Goal: Information Seeking & Learning: Learn about a topic

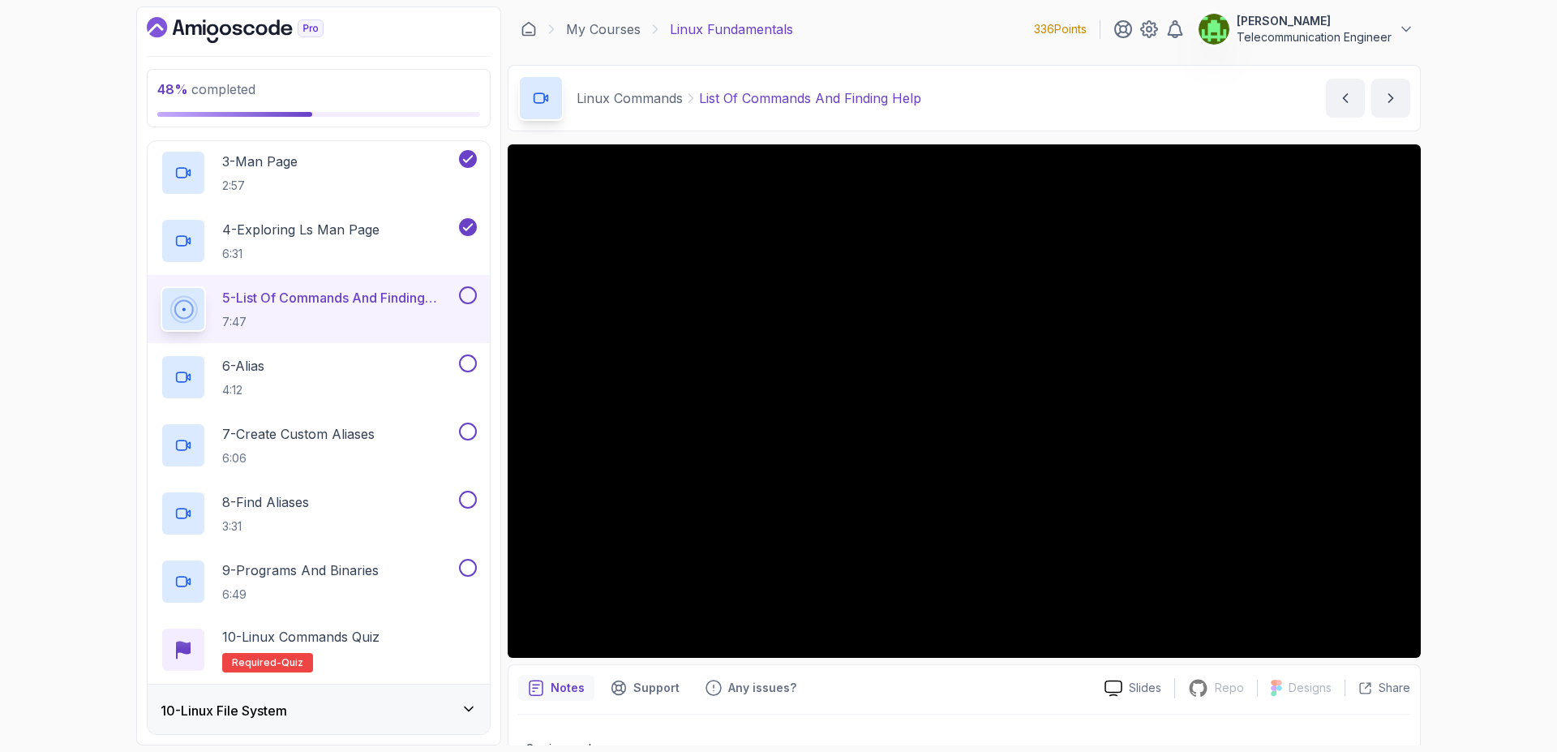
click at [470, 298] on button at bounding box center [468, 295] width 18 height 18
click at [432, 374] on div "6 - Alias 4:12" at bounding box center [308, 376] width 295 height 45
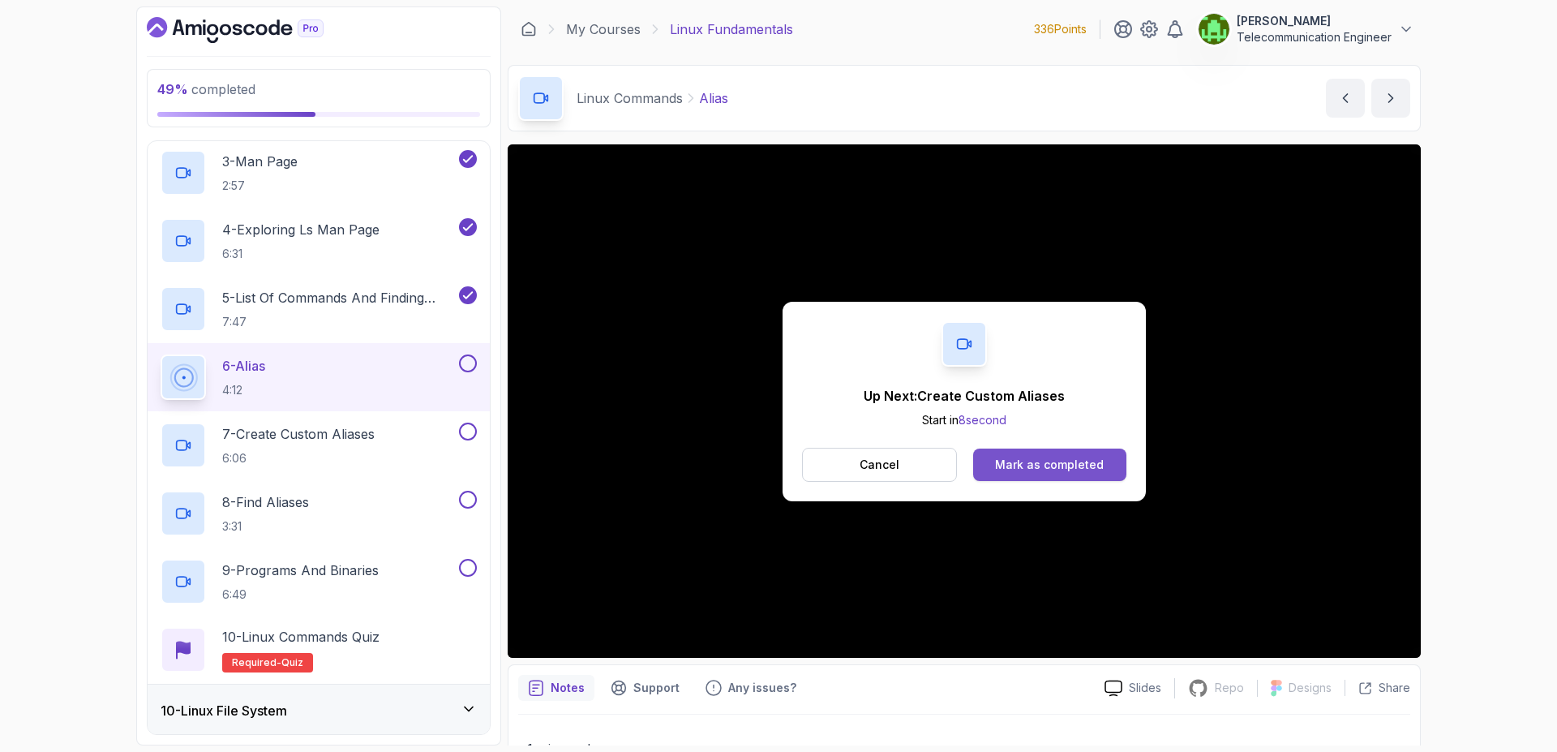
click at [1066, 463] on div "Mark as completed" at bounding box center [1049, 465] width 109 height 16
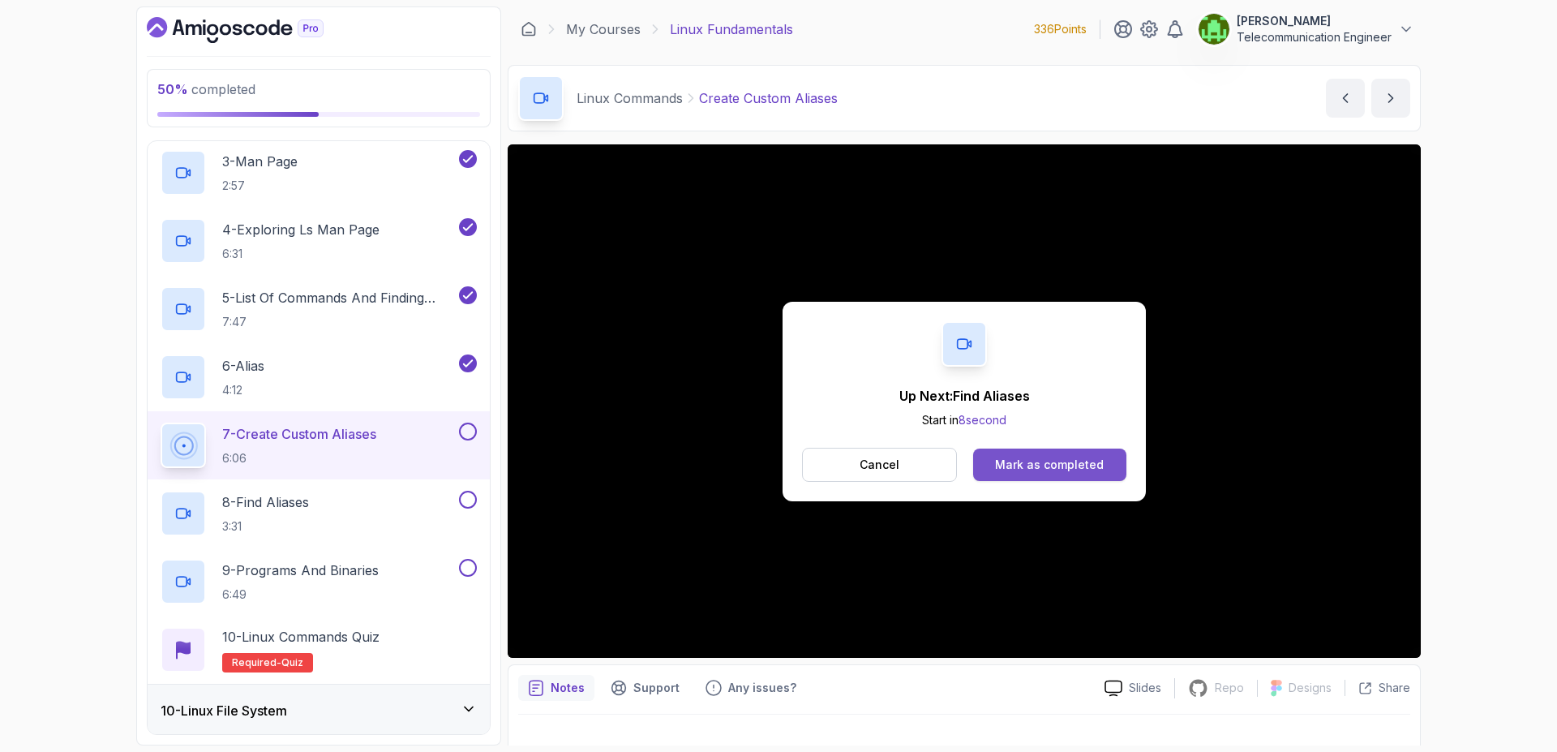
click at [1035, 455] on button "Mark as completed" at bounding box center [1049, 465] width 153 height 32
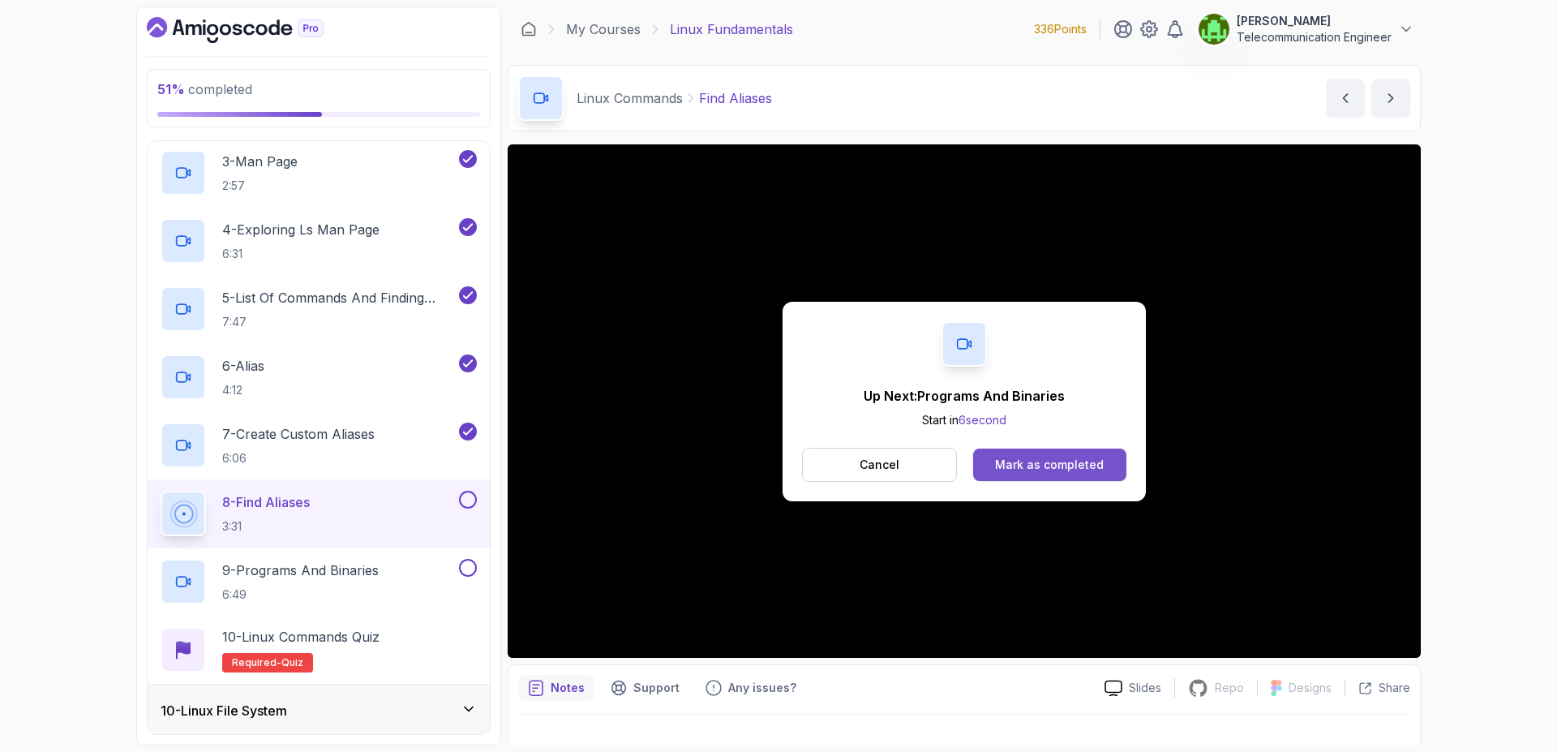
click at [1047, 459] on div "Mark as completed" at bounding box center [1049, 465] width 109 height 16
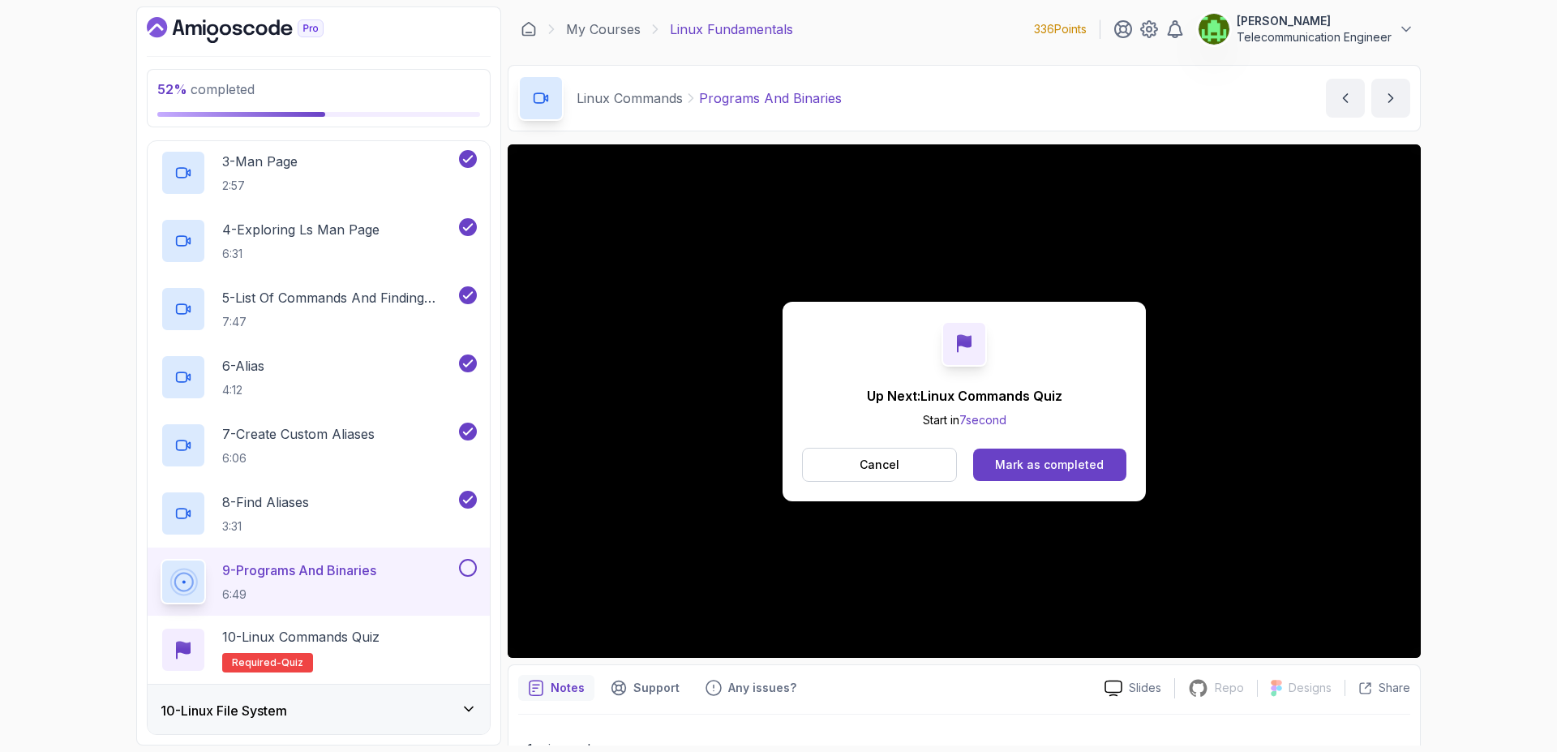
drag, startPoint x: 1393, startPoint y: 753, endPoint x: 732, endPoint y: 427, distance: 737.8
click at [732, 427] on div "52 % completed 1 - Intro 2 - Getting Started 3 - Mac Installation 4 - Windows I…" at bounding box center [778, 375] width 1285 height 739
click at [1052, 463] on div "Mark as completed" at bounding box center [1049, 465] width 109 height 16
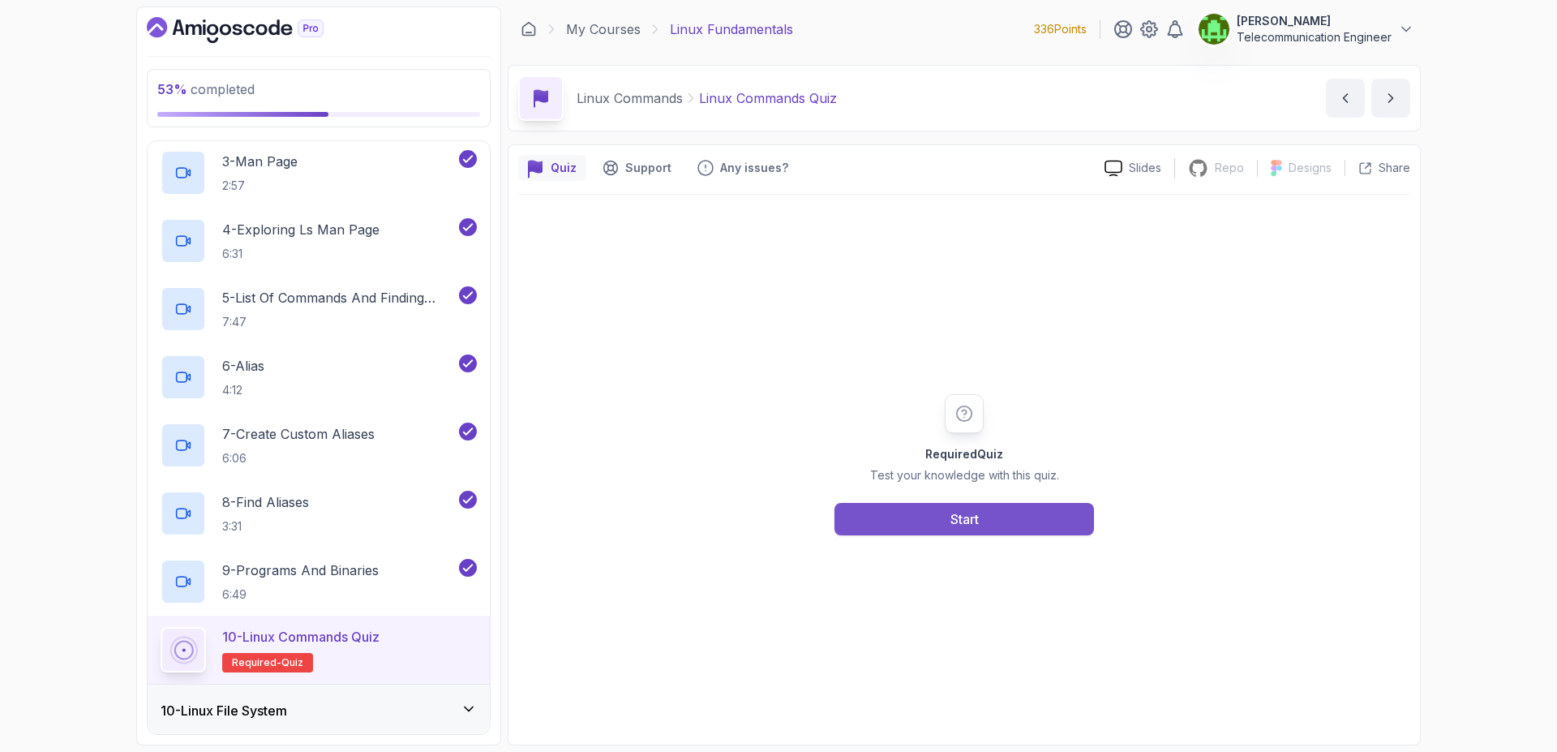
click at [934, 525] on button "Start" at bounding box center [965, 519] width 260 height 32
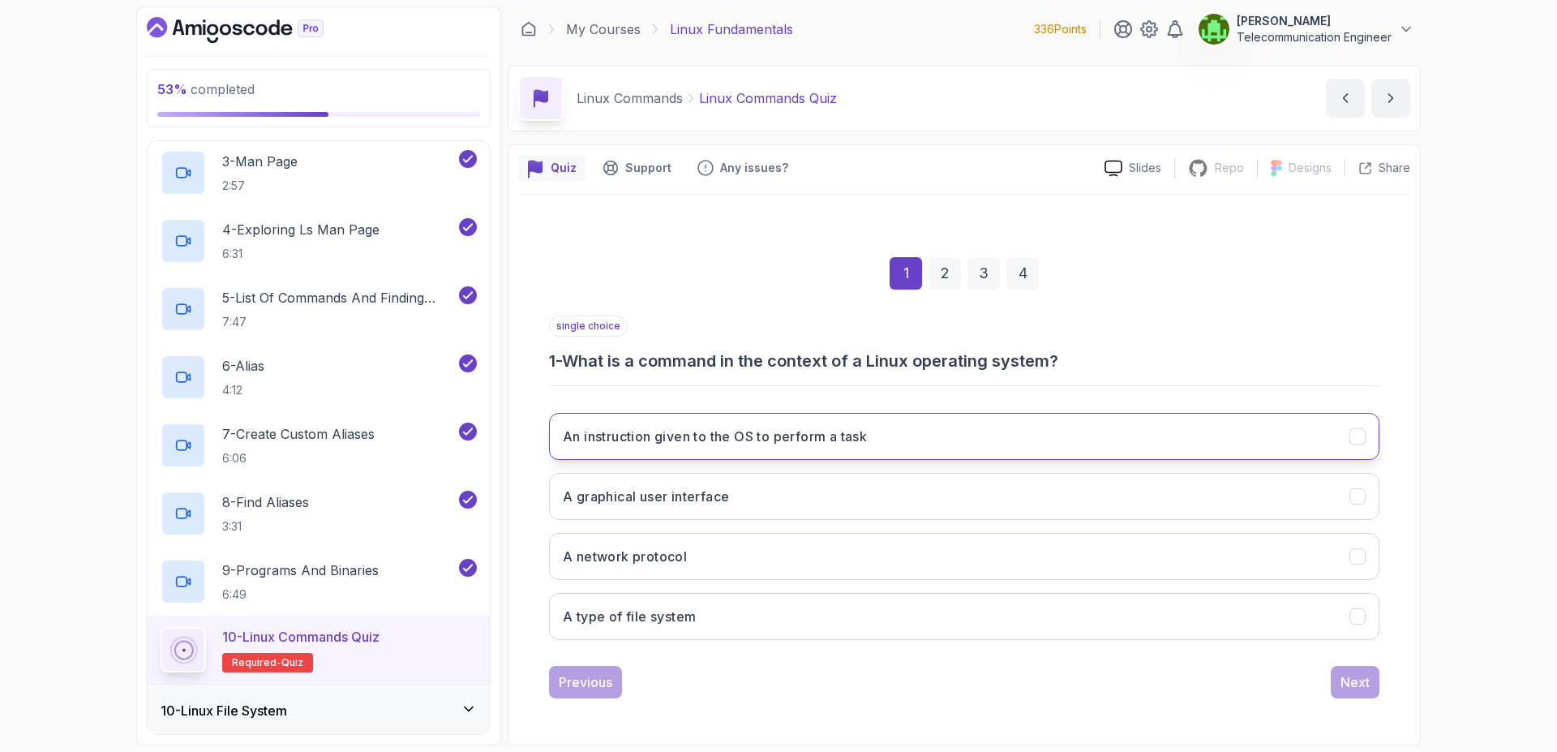
click at [912, 450] on button "An instruction given to the OS to perform a task" at bounding box center [964, 436] width 831 height 47
click at [1367, 686] on div "Next" at bounding box center [1355, 681] width 29 height 19
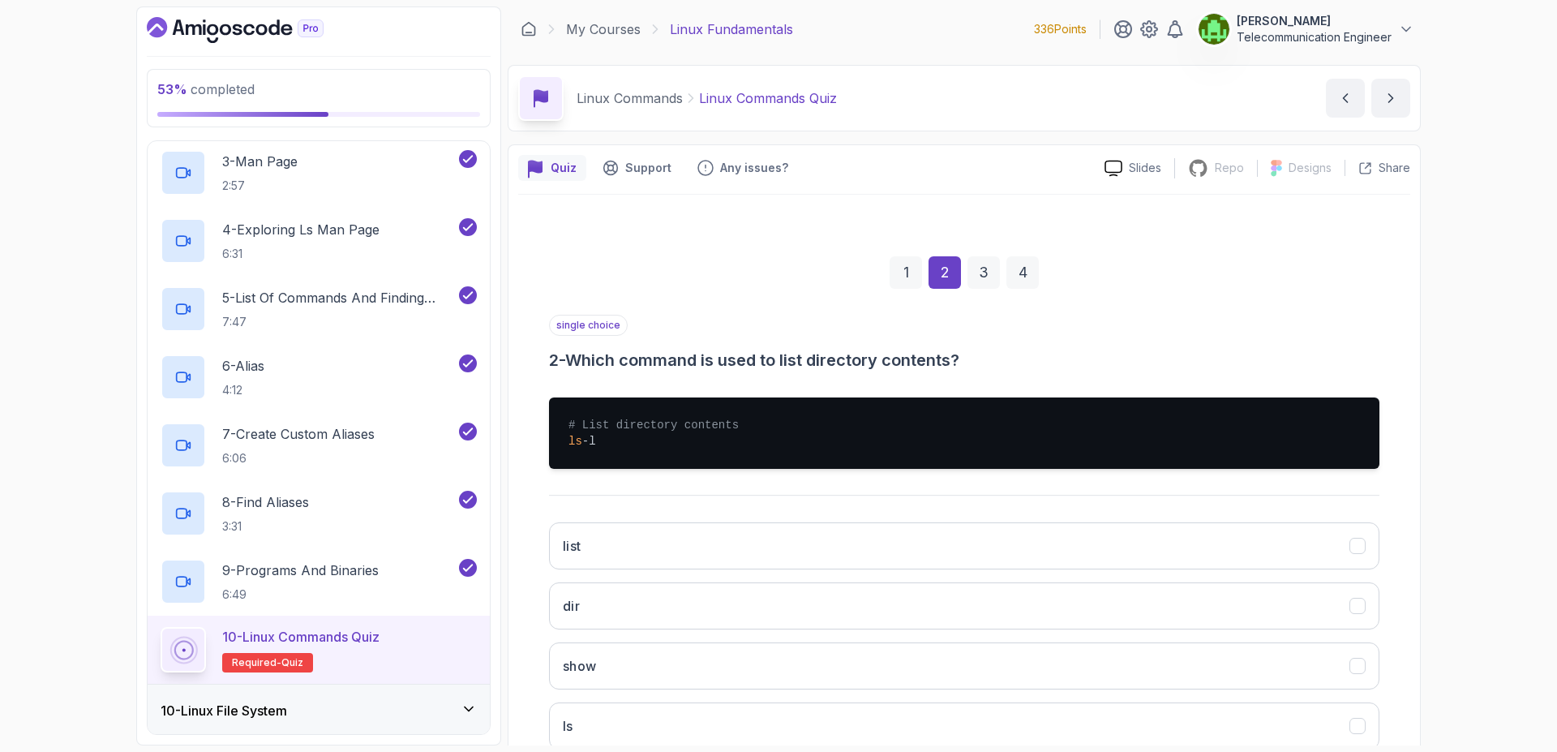
scroll to position [109, 0]
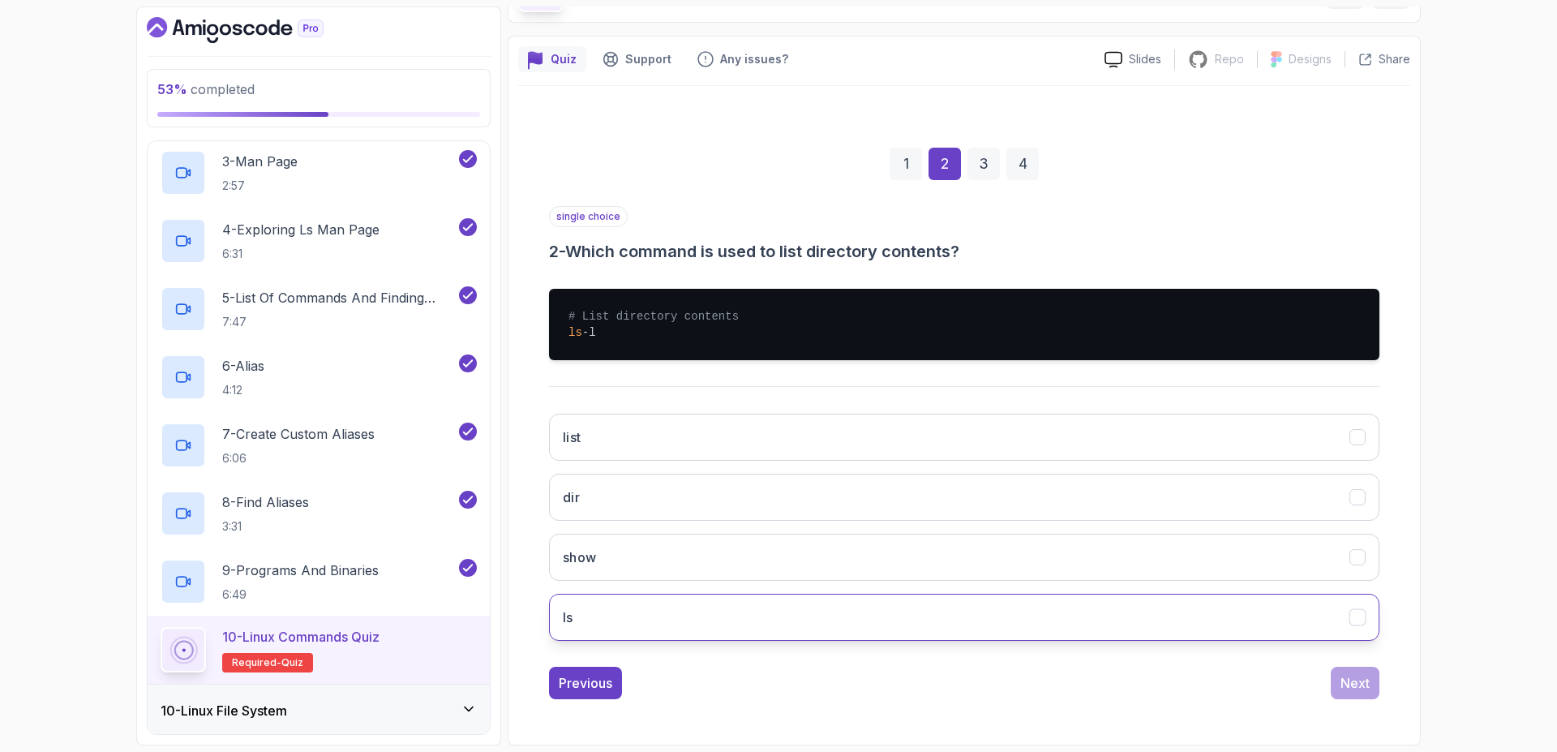
click at [1353, 612] on icon "ls" at bounding box center [1357, 617] width 15 height 15
click at [1355, 679] on div "Next" at bounding box center [1355, 682] width 29 height 19
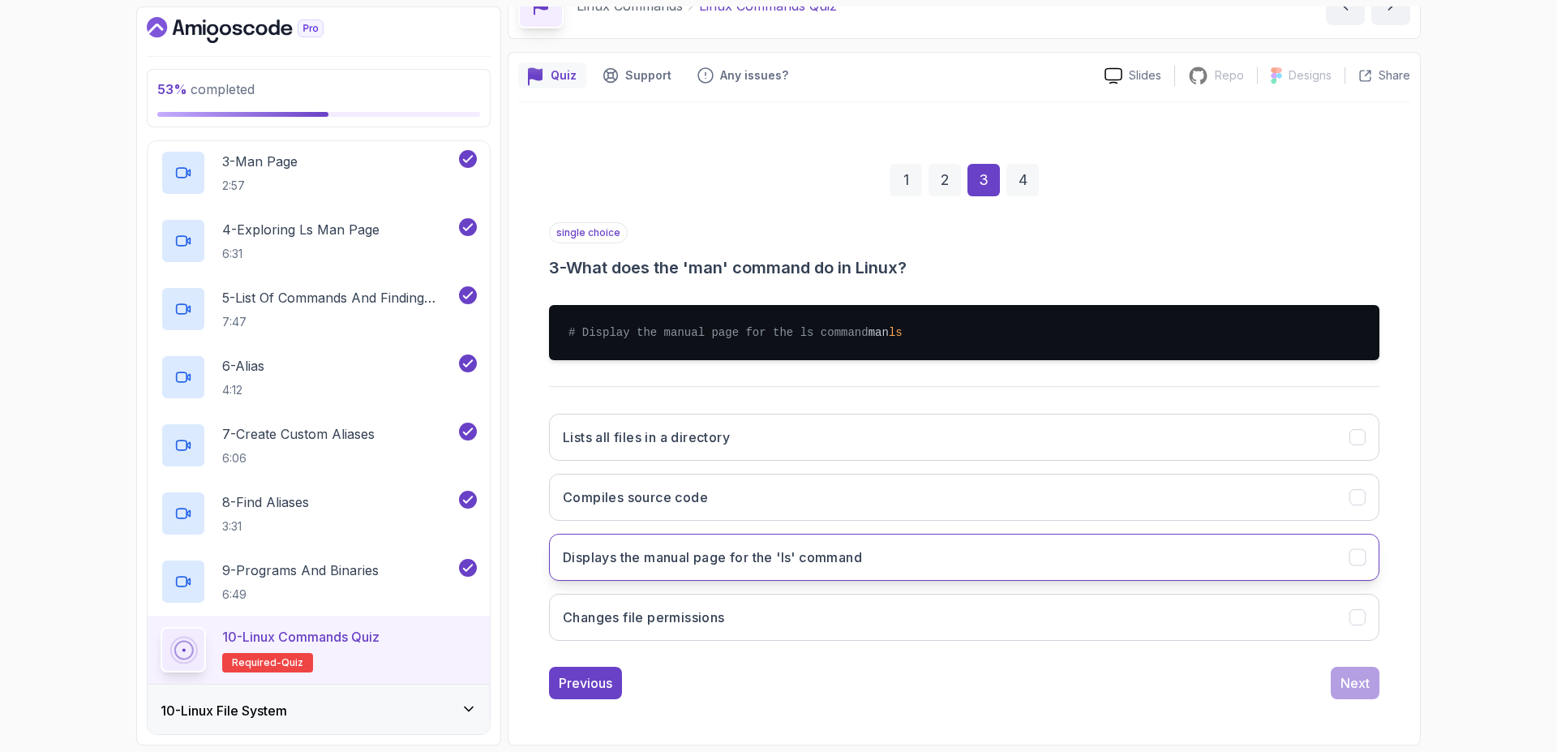
click at [1204, 569] on button "Displays the manual page for the 'ls' command" at bounding box center [964, 557] width 831 height 47
click at [1346, 677] on div "Next" at bounding box center [1355, 682] width 29 height 19
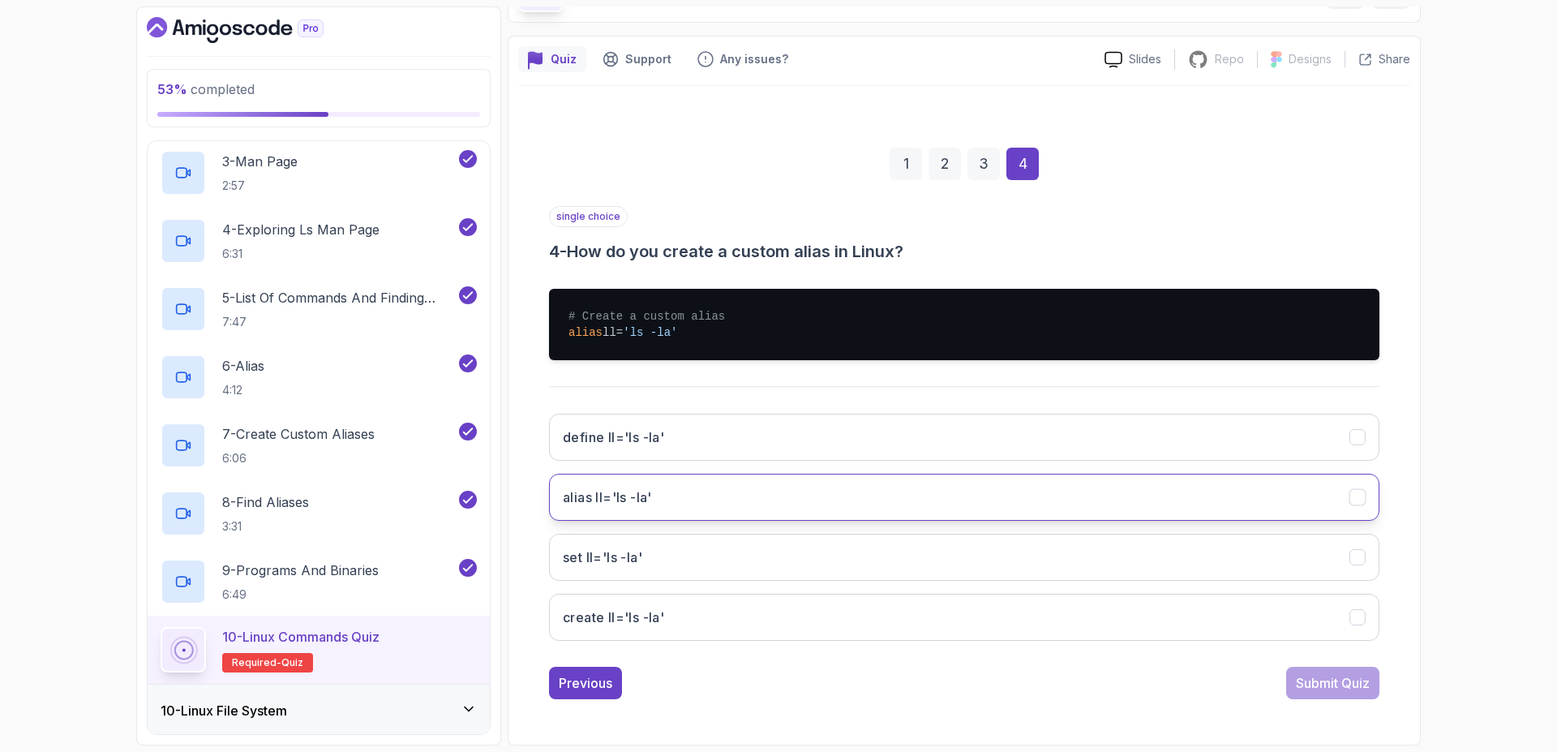
click at [1244, 517] on button "alias ll='ls -la'" at bounding box center [964, 497] width 831 height 47
click at [1360, 686] on div "Submit Quiz" at bounding box center [1333, 682] width 74 height 19
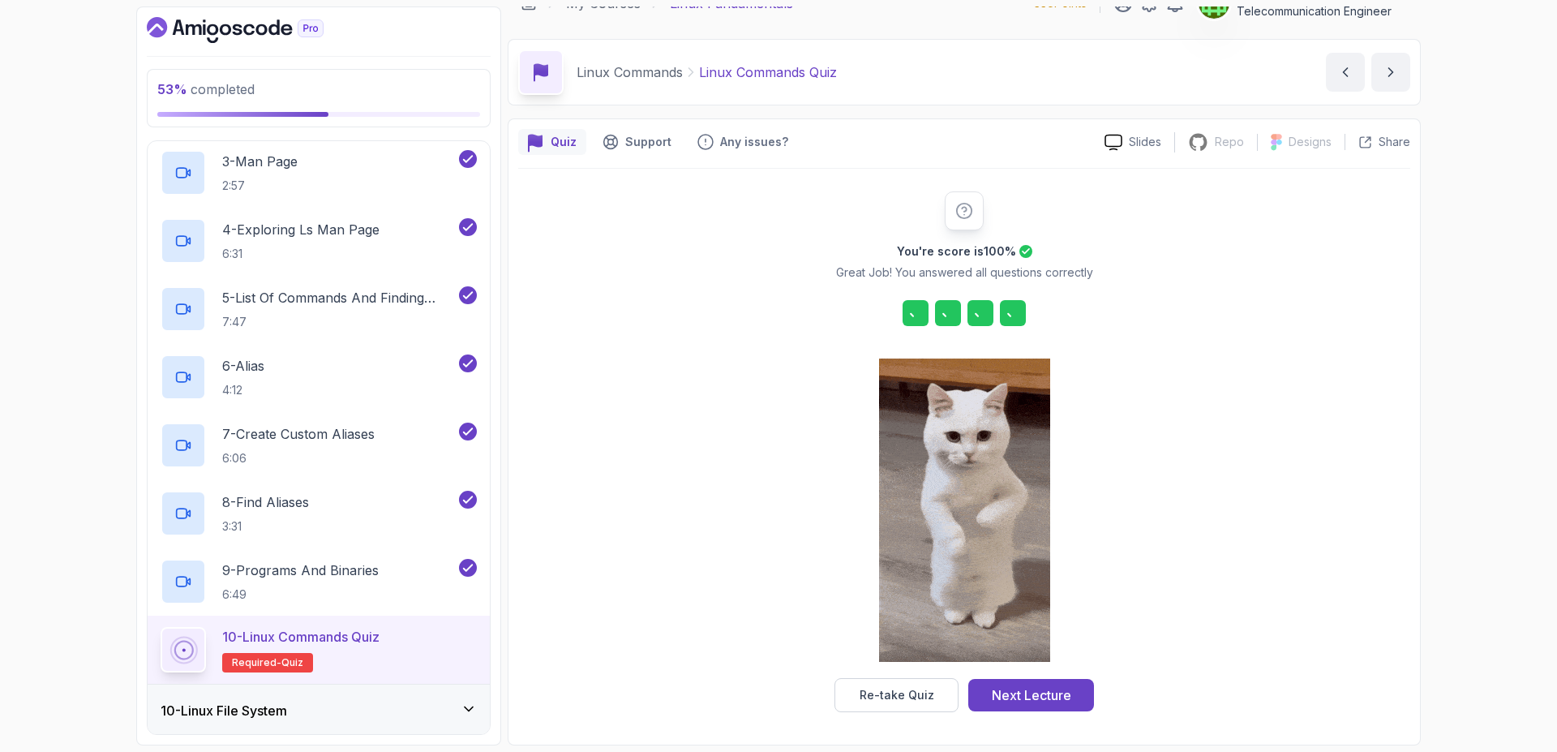
scroll to position [26, 0]
click at [1080, 698] on button "Next Lecture" at bounding box center [1031, 695] width 126 height 32
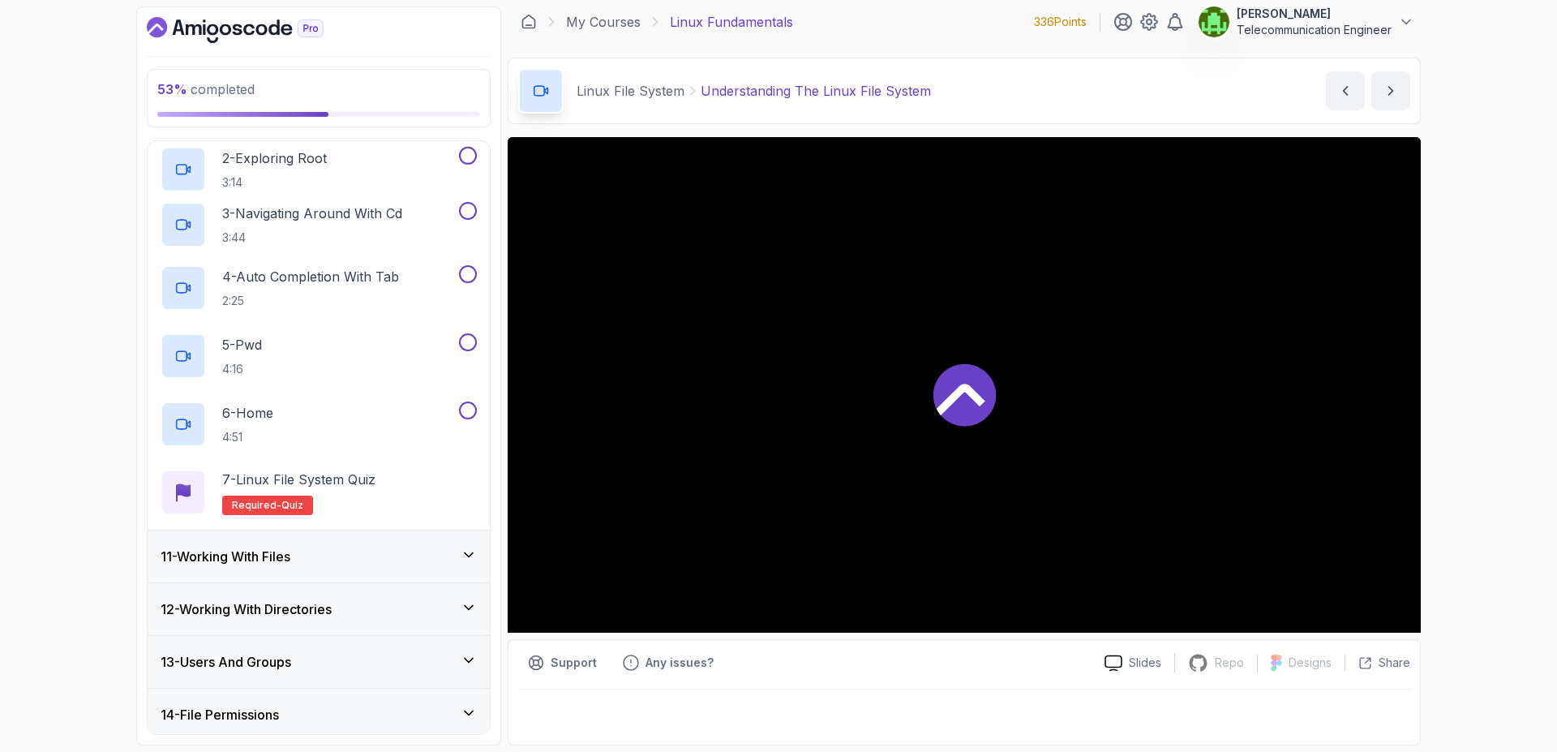
scroll to position [198, 0]
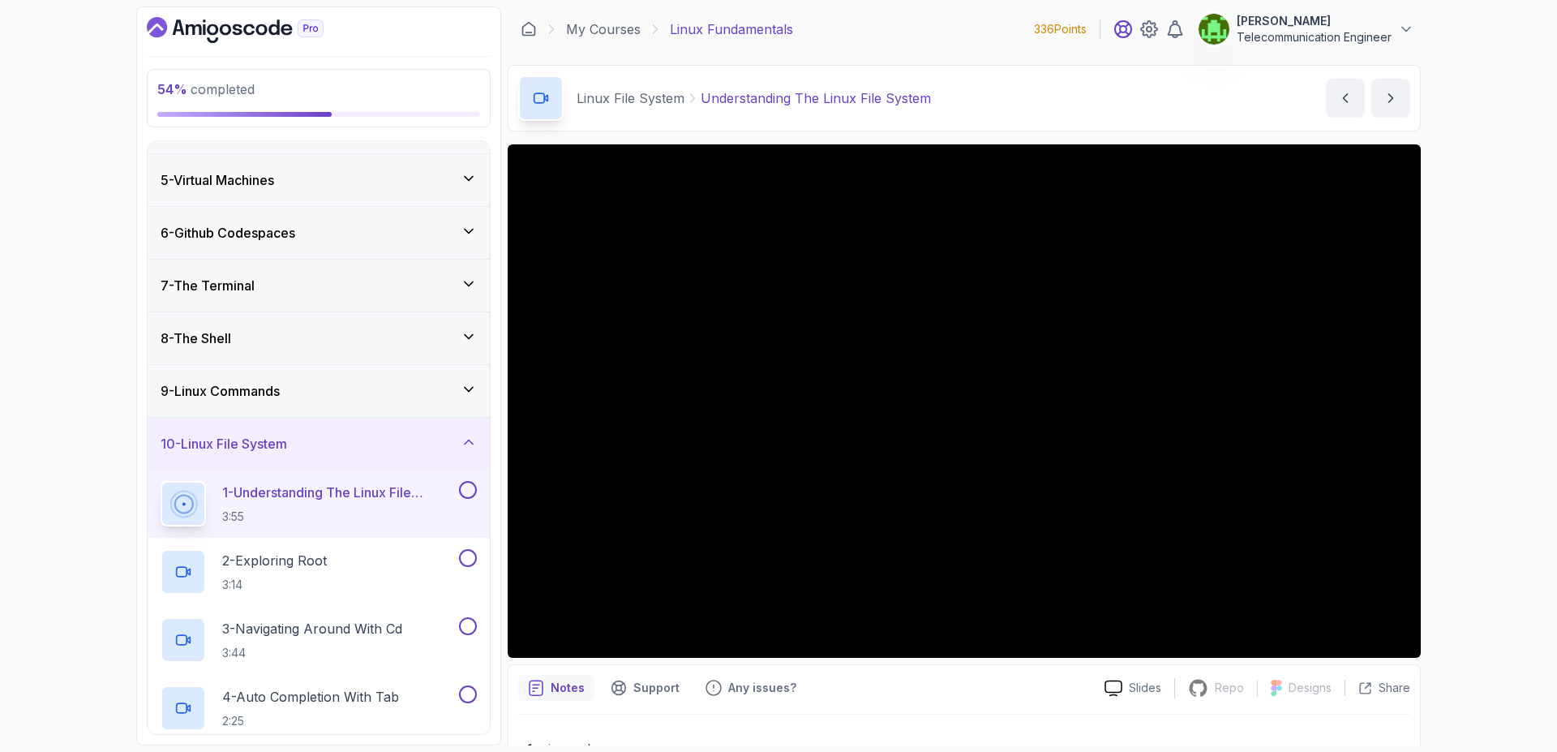
click at [1121, 32] on icon at bounding box center [1123, 29] width 16 height 16
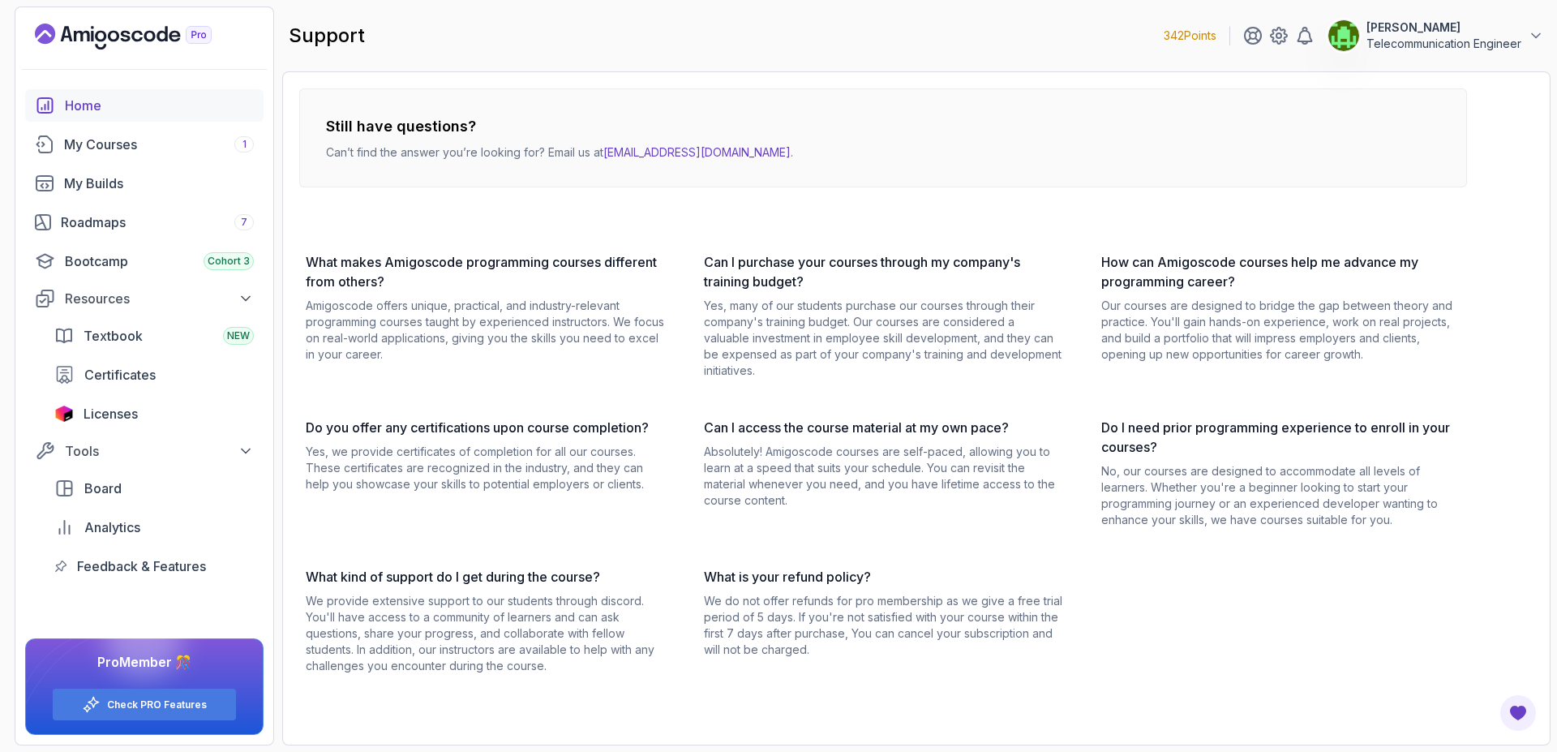
click at [104, 97] on div "Home" at bounding box center [159, 105] width 189 height 19
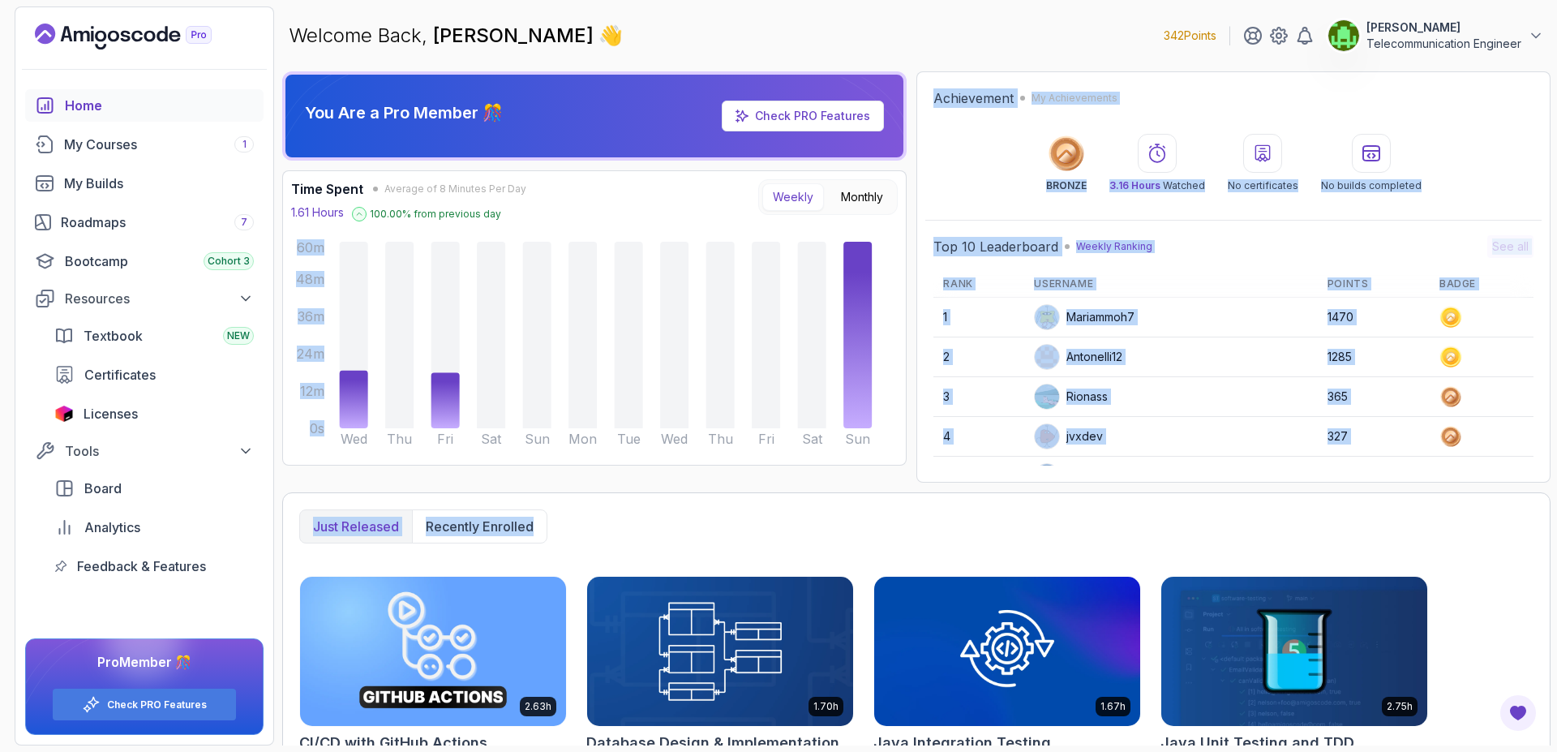
drag, startPoint x: 863, startPoint y: 522, endPoint x: 939, endPoint y: 182, distance: 348.3
click at [939, 182] on div "You Are a Pro Member 🎊 Check PRO Features Time Spent Average of 8 Minutes Per D…" at bounding box center [916, 408] width 1269 height 674
